Goal: Task Accomplishment & Management: Complete application form

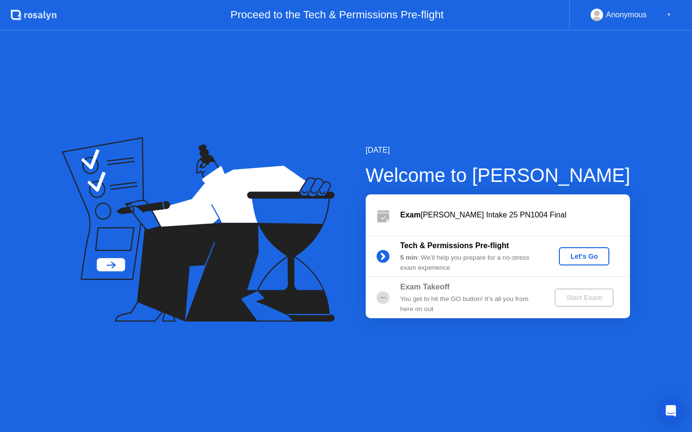
click at [590, 256] on div "Let's Go" at bounding box center [583, 257] width 43 height 8
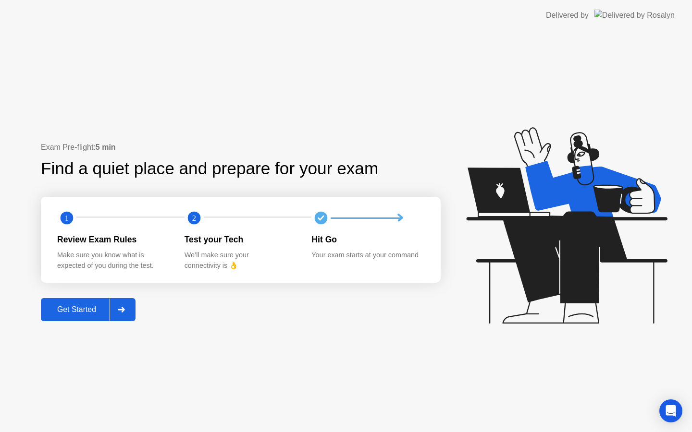
click at [81, 314] on div "Get Started" at bounding box center [77, 309] width 66 height 9
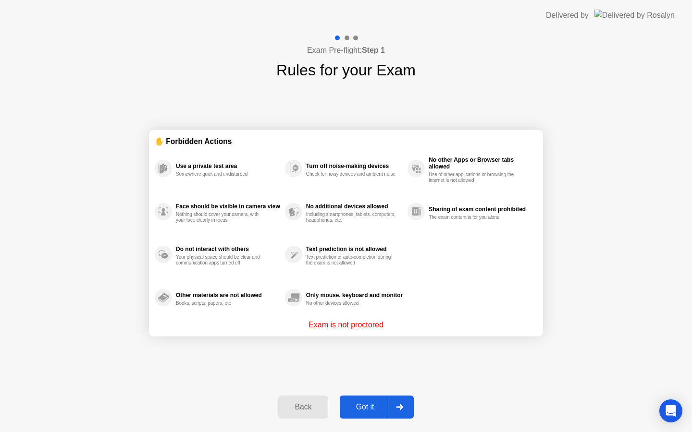
click at [366, 407] on div "Got it" at bounding box center [364, 407] width 45 height 9
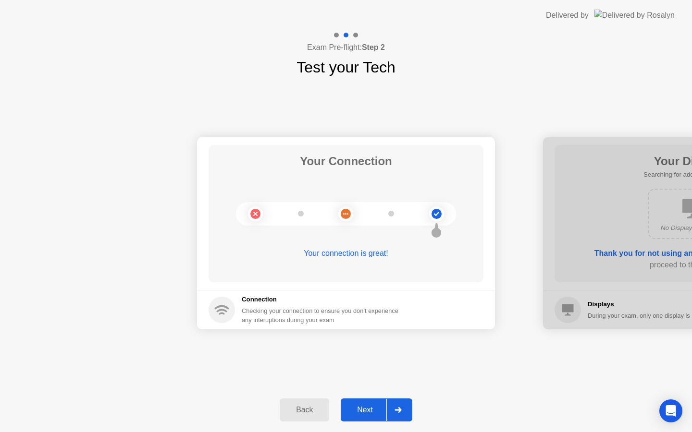
click at [366, 407] on div "Next" at bounding box center [364, 410] width 43 height 9
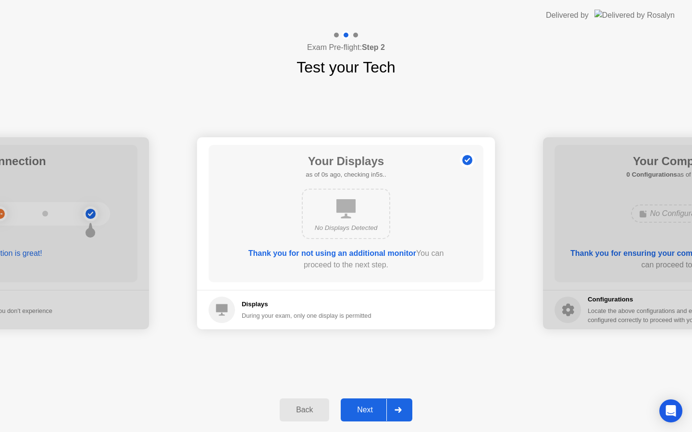
click at [366, 407] on div "Next" at bounding box center [364, 410] width 43 height 9
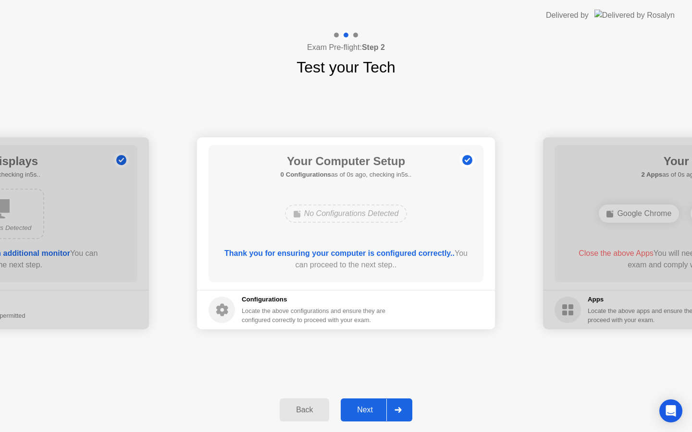
click at [366, 407] on div "Next" at bounding box center [364, 410] width 43 height 9
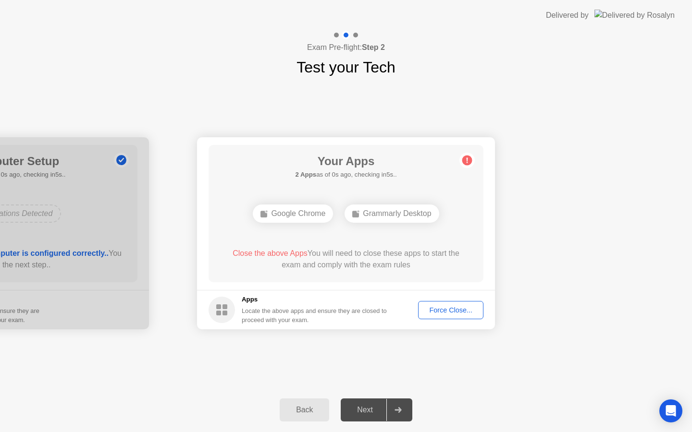
click at [366, 407] on div "Next" at bounding box center [364, 410] width 43 height 9
click at [442, 303] on button "Force Close..." at bounding box center [450, 310] width 65 height 18
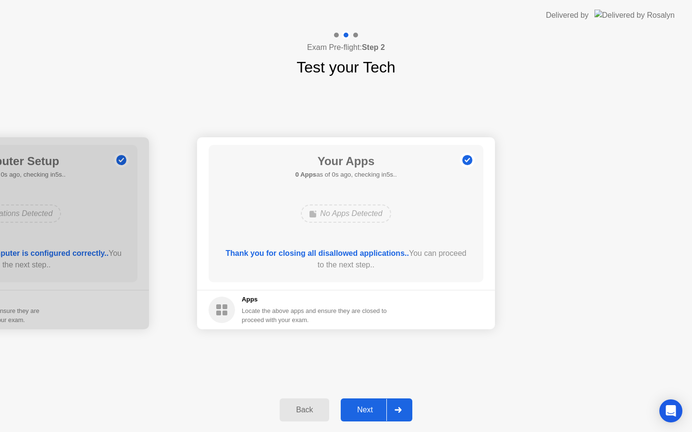
click at [372, 414] on div "Next" at bounding box center [364, 410] width 43 height 9
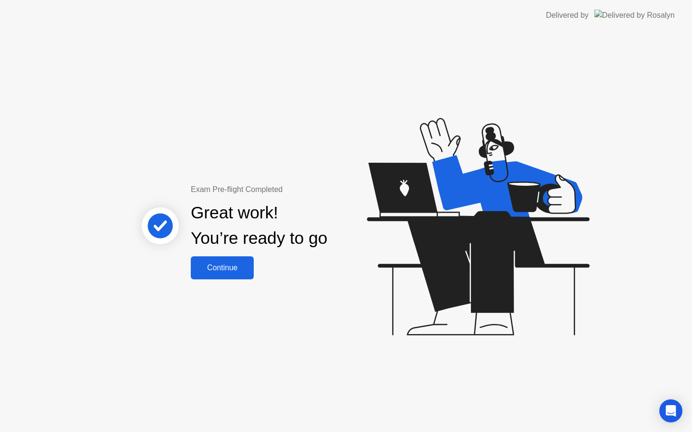
click at [240, 253] on div "Great work! You’re ready to go" at bounding box center [259, 225] width 259 height 61
click at [235, 271] on div "Continue" at bounding box center [222, 268] width 57 height 9
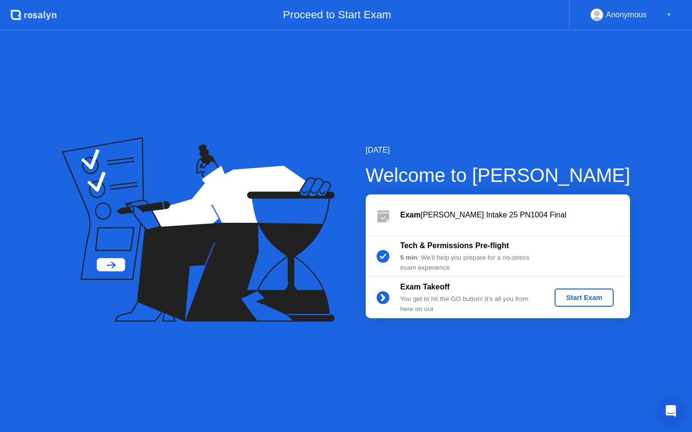
click at [583, 299] on div "Start Exam" at bounding box center [583, 298] width 51 height 8
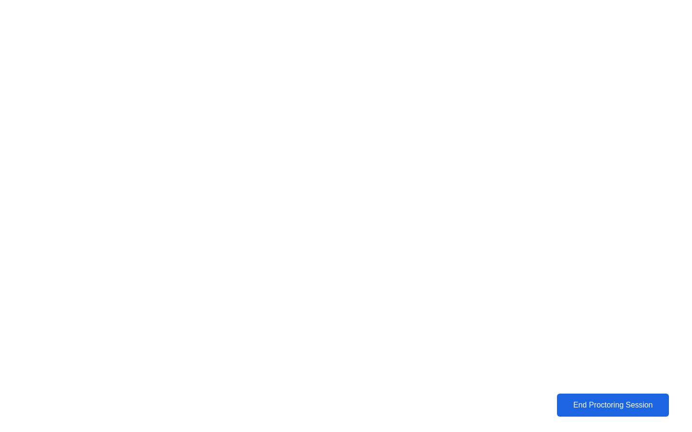
click at [591, 410] on div "End Proctoring Session" at bounding box center [613, 405] width 108 height 9
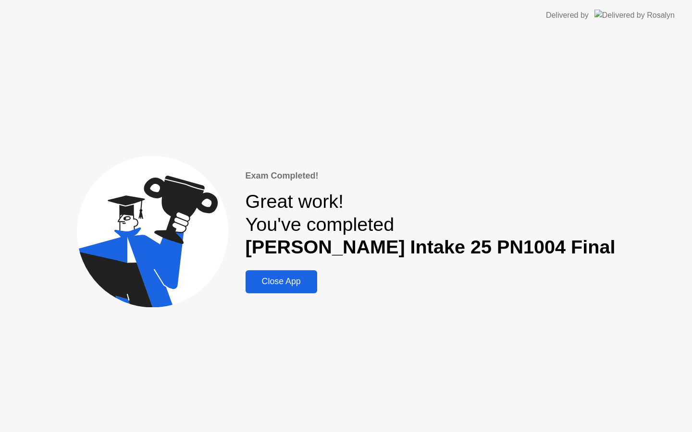
click at [314, 281] on div "Close App" at bounding box center [281, 282] width 66 height 10
